Goal: Transaction & Acquisition: Purchase product/service

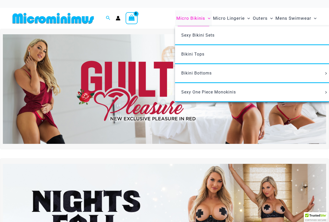
click at [191, 17] on span "Micro Bikinis" at bounding box center [190, 18] width 29 height 13
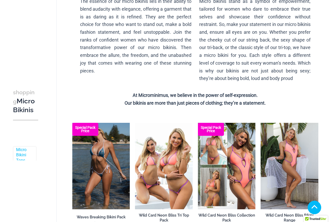
scroll to position [104, 0]
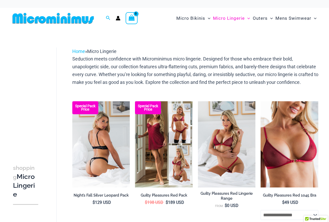
click at [104, 142] on img at bounding box center [101, 144] width 58 height 86
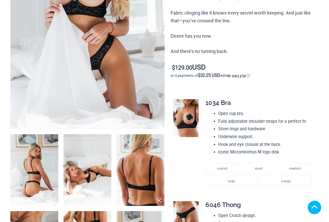
scroll to position [156, 0]
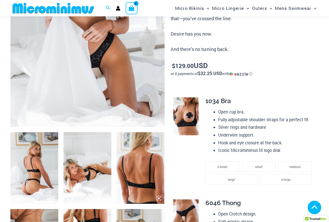
click at [158, 122] on icon at bounding box center [159, 121] width 5 height 5
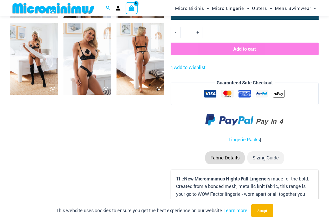
scroll to position [569, 0]
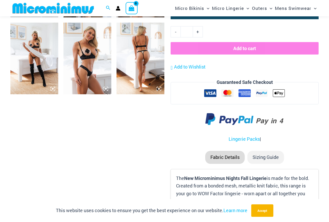
click at [159, 90] on icon at bounding box center [158, 88] width 5 height 5
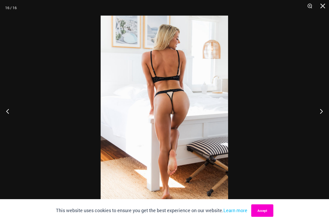
click at [259, 214] on button "Accept" at bounding box center [262, 210] width 22 height 12
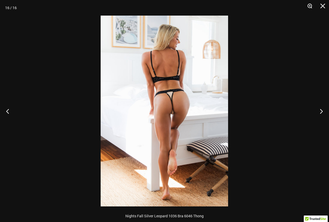
click at [307, 6] on button "Zoom" at bounding box center [307, 8] width 13 height 16
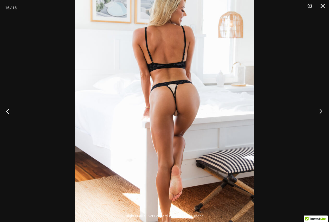
click at [320, 108] on button "Next" at bounding box center [318, 111] width 19 height 26
click at [319, 111] on button "Next" at bounding box center [318, 111] width 19 height 26
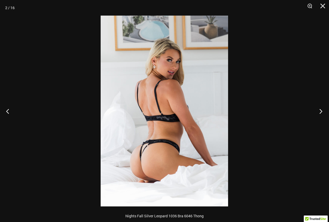
click at [319, 111] on button "Next" at bounding box center [318, 111] width 19 height 26
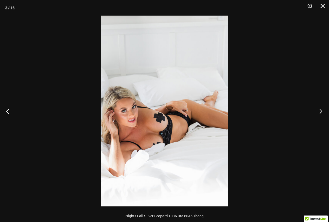
click at [319, 111] on button "Next" at bounding box center [318, 111] width 19 height 26
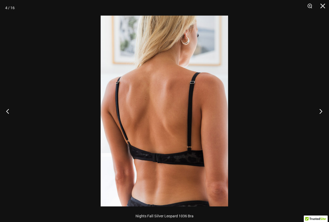
click at [319, 111] on button "Next" at bounding box center [318, 111] width 19 height 26
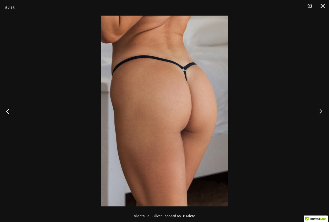
click at [319, 111] on button "Next" at bounding box center [318, 111] width 19 height 26
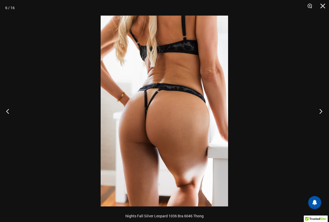
click at [319, 111] on button "Next" at bounding box center [318, 111] width 19 height 26
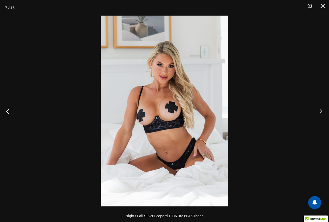
click at [319, 111] on button "Next" at bounding box center [318, 111] width 19 height 26
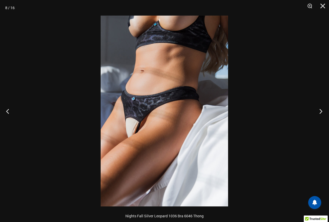
click at [319, 111] on button "Next" at bounding box center [318, 111] width 19 height 26
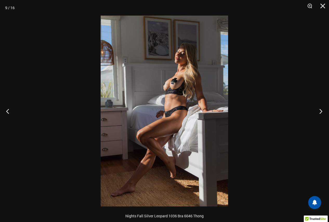
click at [319, 111] on button "Next" at bounding box center [318, 111] width 19 height 26
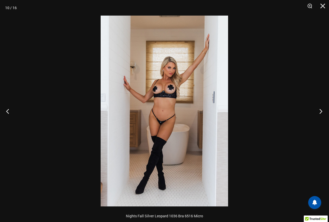
click at [319, 111] on button "Next" at bounding box center [318, 111] width 19 height 26
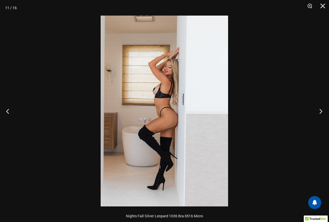
click at [319, 111] on button "Next" at bounding box center [318, 111] width 19 height 26
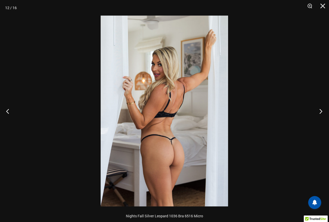
click at [319, 111] on button "Next" at bounding box center [318, 111] width 19 height 26
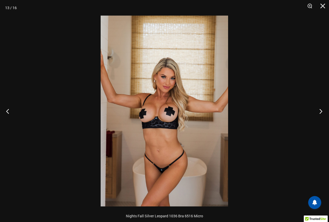
click at [319, 111] on button "Next" at bounding box center [318, 111] width 19 height 26
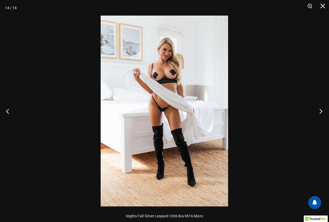
click at [319, 111] on button "Next" at bounding box center [318, 111] width 19 height 26
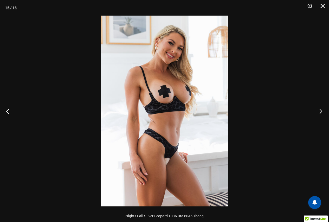
click at [319, 111] on button "Next" at bounding box center [318, 111] width 19 height 26
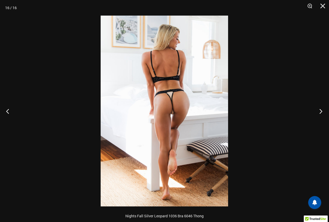
click at [319, 111] on button "Next" at bounding box center [318, 111] width 19 height 26
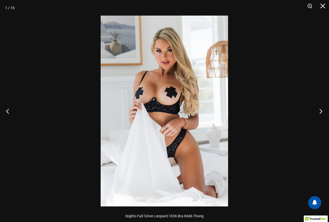
click at [319, 111] on button "Next" at bounding box center [318, 111] width 19 height 26
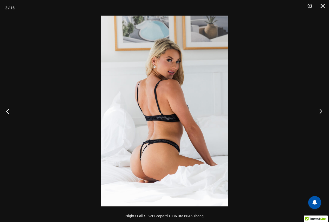
click at [319, 111] on button "Next" at bounding box center [318, 111] width 19 height 26
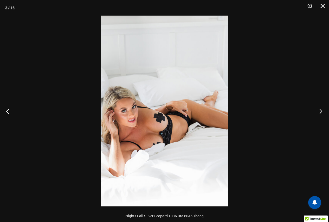
click at [319, 111] on button "Next" at bounding box center [318, 111] width 19 height 26
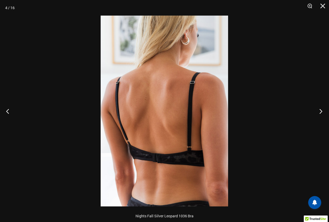
click at [319, 111] on button "Next" at bounding box center [318, 111] width 19 height 26
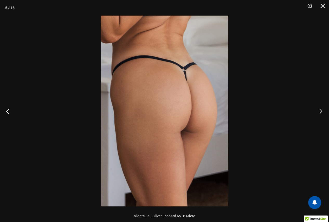
click at [319, 111] on button "Next" at bounding box center [318, 111] width 19 height 26
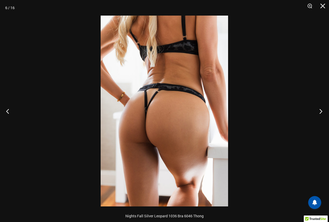
click at [319, 111] on button "Next" at bounding box center [318, 111] width 19 height 26
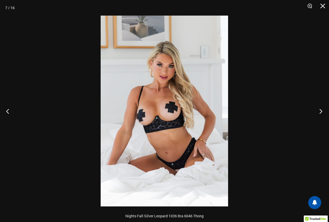
click at [319, 111] on button "Next" at bounding box center [318, 111] width 19 height 26
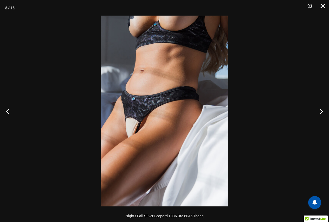
click at [325, 4] on button "Close" at bounding box center [320, 8] width 13 height 16
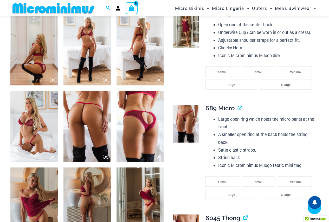
scroll to position [412, 0]
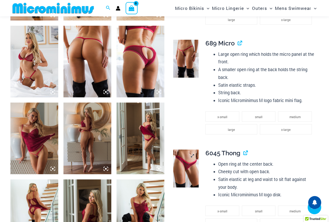
click at [191, 166] on img at bounding box center [185, 169] width 25 height 38
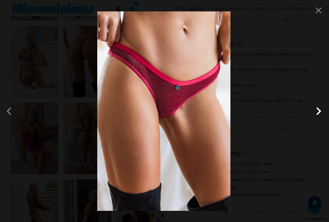
click at [316, 110] on span at bounding box center [318, 111] width 16 height 16
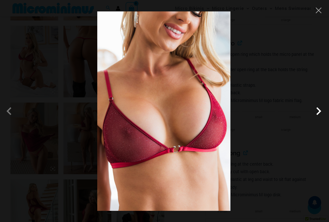
click at [316, 110] on span at bounding box center [318, 111] width 16 height 16
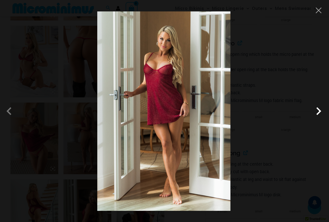
click at [316, 110] on span at bounding box center [318, 111] width 16 height 16
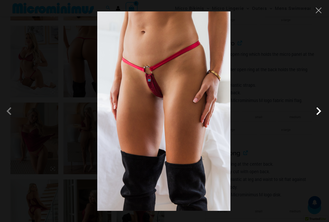
click at [316, 110] on span at bounding box center [318, 111] width 16 height 16
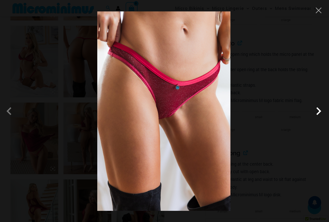
click at [316, 110] on span at bounding box center [318, 111] width 16 height 16
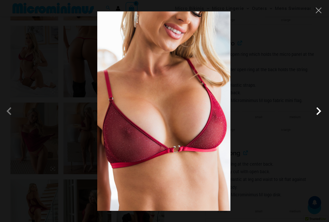
click at [316, 110] on span at bounding box center [318, 111] width 16 height 16
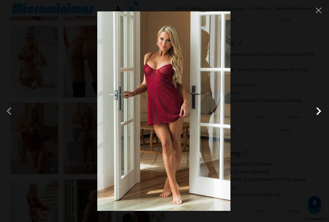
click at [316, 110] on span at bounding box center [318, 111] width 16 height 16
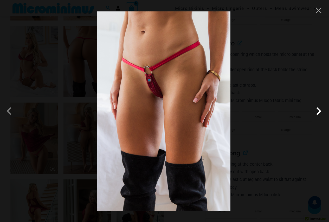
click at [316, 110] on span at bounding box center [318, 111] width 16 height 16
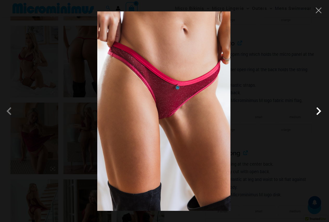
click at [316, 110] on span at bounding box center [318, 111] width 16 height 16
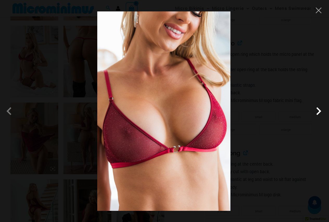
click at [316, 110] on span at bounding box center [318, 111] width 16 height 16
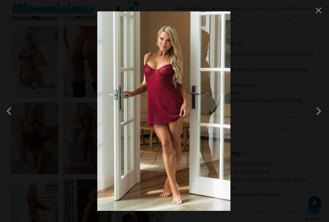
click at [323, 10] on div at bounding box center [164, 111] width 329 height 222
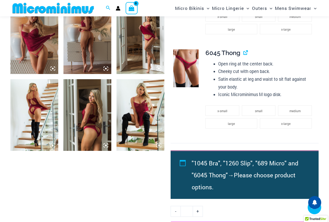
scroll to position [516, 0]
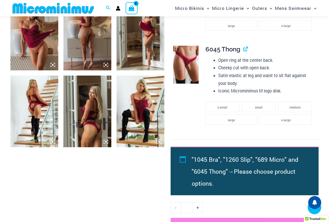
click at [98, 122] on img at bounding box center [87, 112] width 48 height 72
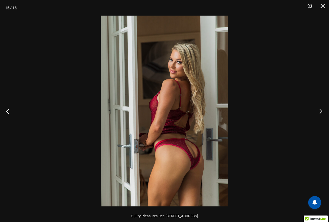
click at [321, 111] on button "Next" at bounding box center [318, 111] width 19 height 26
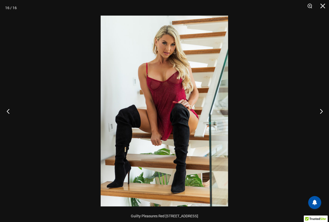
click at [8, 110] on button "Previous" at bounding box center [9, 111] width 19 height 26
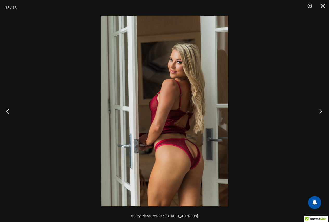
click at [322, 111] on button "Next" at bounding box center [318, 111] width 19 height 26
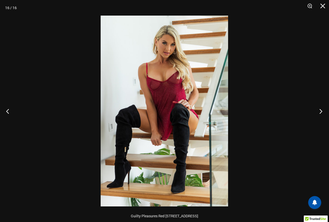
click at [322, 111] on button "Next" at bounding box center [318, 111] width 19 height 26
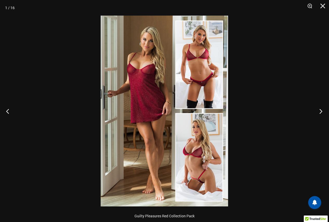
click at [322, 111] on button "Next" at bounding box center [318, 111] width 19 height 26
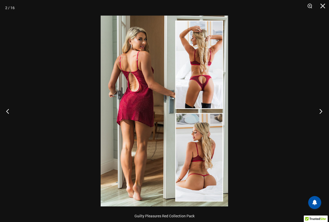
click at [322, 111] on button "Next" at bounding box center [318, 111] width 19 height 26
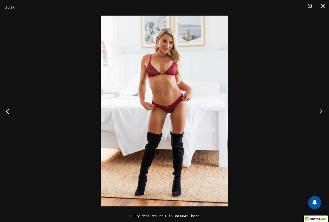
click at [322, 111] on button "Next" at bounding box center [318, 111] width 19 height 26
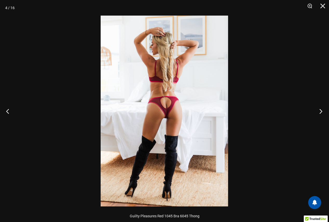
click at [322, 111] on button "Next" at bounding box center [318, 111] width 19 height 26
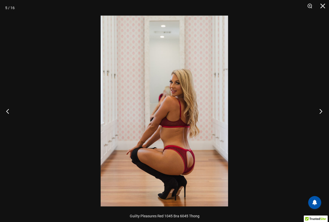
click at [322, 111] on button "Next" at bounding box center [318, 111] width 19 height 26
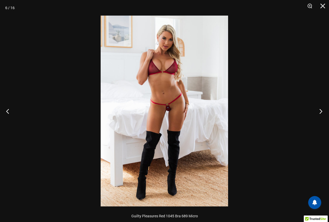
click at [322, 111] on button "Next" at bounding box center [318, 111] width 19 height 26
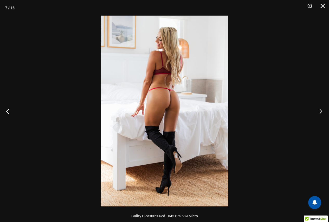
click at [322, 111] on button "Next" at bounding box center [318, 111] width 19 height 26
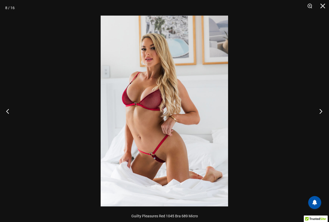
click at [322, 111] on button "Next" at bounding box center [318, 111] width 19 height 26
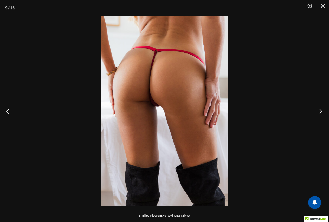
click at [322, 111] on button "Next" at bounding box center [318, 111] width 19 height 26
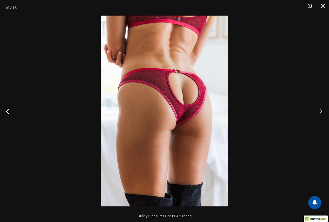
click at [322, 111] on button "Next" at bounding box center [318, 111] width 19 height 26
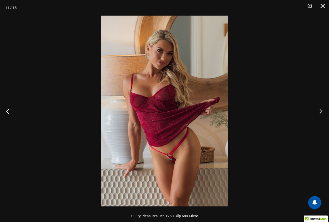
click at [322, 111] on button "Next" at bounding box center [318, 111] width 19 height 26
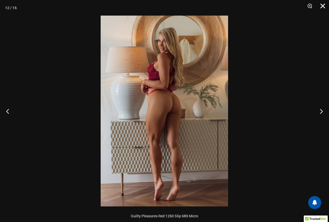
click at [322, 5] on button "Close" at bounding box center [320, 8] width 13 height 16
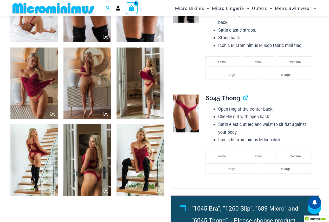
scroll to position [464, 0]
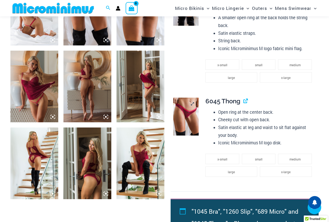
click at [189, 118] on img at bounding box center [185, 117] width 25 height 38
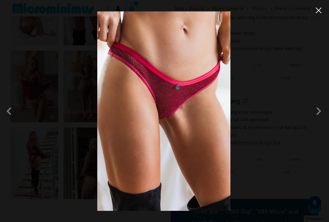
click at [320, 13] on button "Close" at bounding box center [318, 10] width 8 height 8
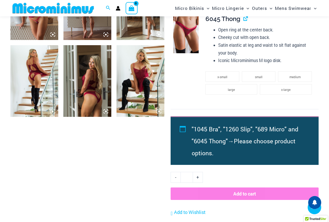
scroll to position [645, 0]
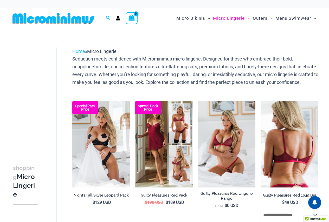
scroll to position [130, 0]
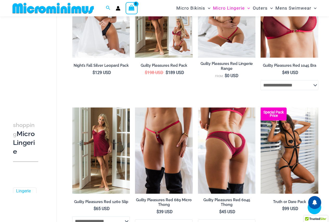
click at [237, 144] on img at bounding box center [227, 151] width 58 height 86
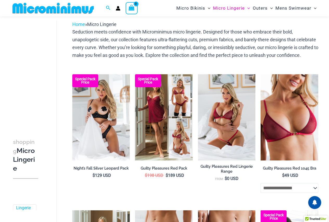
scroll to position [0, 0]
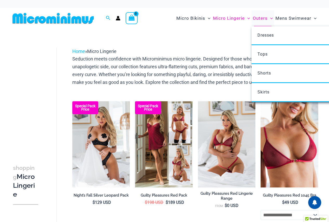
click at [260, 18] on span "Outers" at bounding box center [259, 18] width 15 height 13
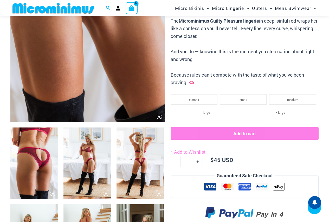
scroll to position [416, 0]
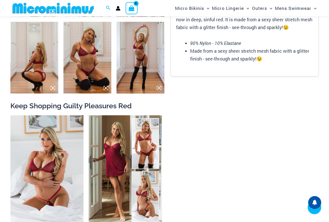
click at [159, 90] on icon at bounding box center [158, 88] width 5 height 5
click at [159, 88] on icon at bounding box center [159, 88] width 2 height 2
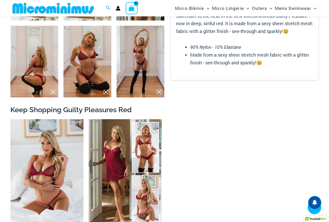
click at [156, 93] on icon at bounding box center [158, 92] width 5 height 5
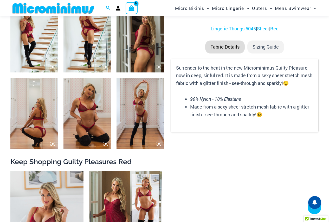
click at [160, 143] on div at bounding box center [164, 111] width 127 height 191
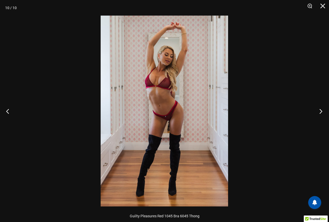
click at [322, 109] on button "Next" at bounding box center [318, 111] width 19 height 26
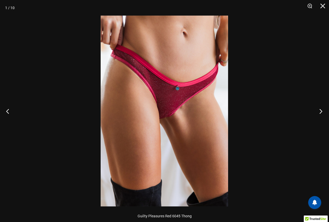
click at [322, 109] on button "Next" at bounding box center [318, 111] width 19 height 26
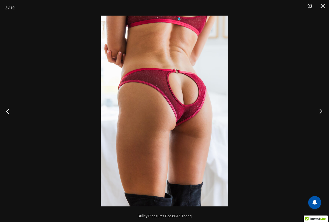
click at [321, 112] on button "Next" at bounding box center [318, 111] width 19 height 26
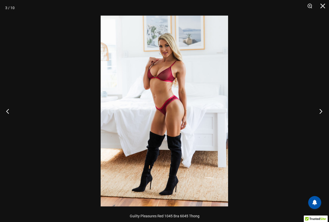
click at [321, 112] on button "Next" at bounding box center [318, 111] width 19 height 26
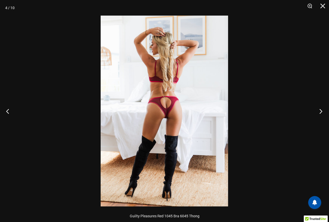
click at [321, 112] on button "Next" at bounding box center [318, 111] width 19 height 26
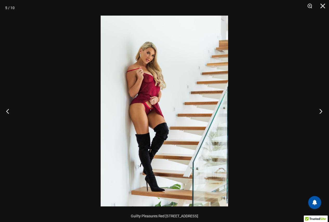
click at [321, 112] on button "Next" at bounding box center [318, 111] width 19 height 26
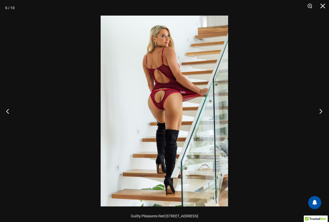
click at [321, 112] on button "Next" at bounding box center [318, 111] width 19 height 26
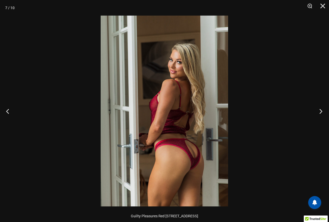
click at [321, 112] on button "Next" at bounding box center [318, 111] width 19 height 26
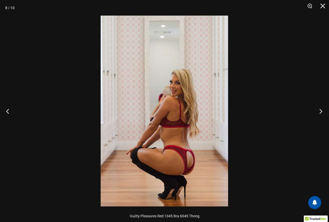
click at [321, 112] on button "Next" at bounding box center [318, 111] width 19 height 26
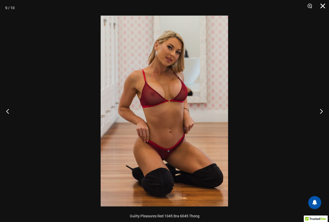
click at [320, 5] on button "Close" at bounding box center [320, 8] width 13 height 16
